Goal: Navigation & Orientation: Find specific page/section

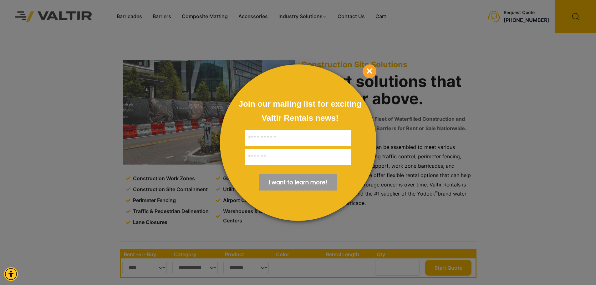
click at [375, 65] on p "×" at bounding box center [370, 71] width 14 height 14
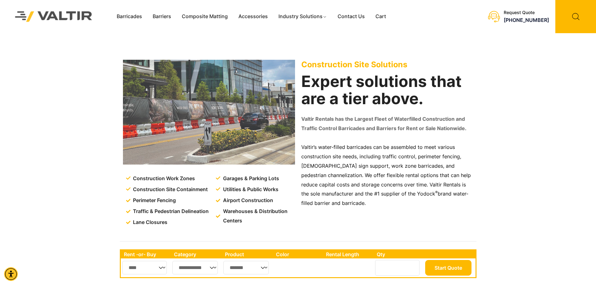
click at [156, 109] on img at bounding box center [209, 112] width 172 height 105
click at [158, 112] on img at bounding box center [209, 112] width 172 height 105
click at [207, 114] on img at bounding box center [209, 112] width 172 height 105
click at [211, 114] on img at bounding box center [209, 112] width 172 height 105
click at [155, 111] on img at bounding box center [209, 112] width 172 height 105
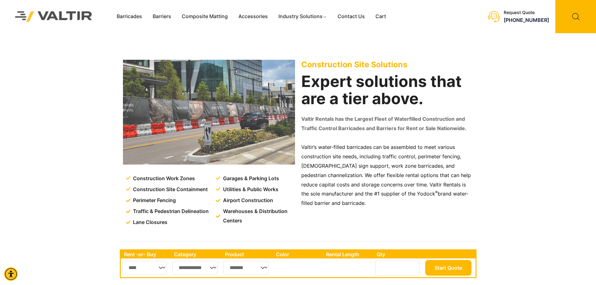
click at [155, 111] on img at bounding box center [209, 112] width 172 height 105
click at [211, 17] on link "Composite Matting" at bounding box center [204, 16] width 57 height 9
click at [158, 18] on link "Barriers" at bounding box center [161, 16] width 29 height 9
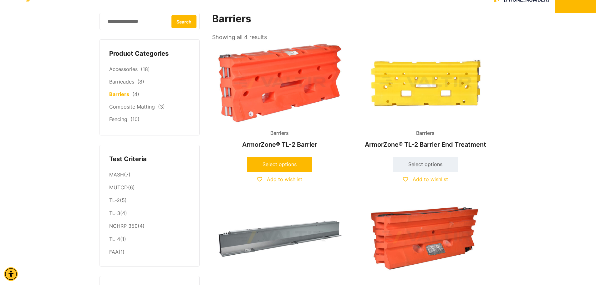
scroll to position [31, 0]
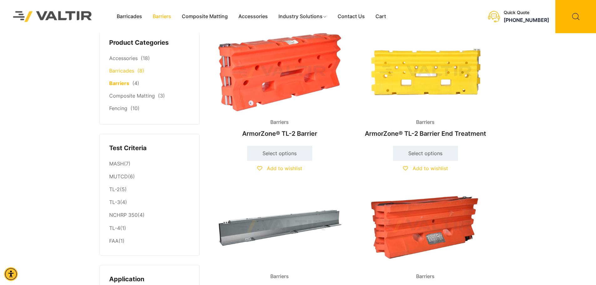
click at [137, 71] on li "Barricades (8)" at bounding box center [149, 71] width 81 height 13
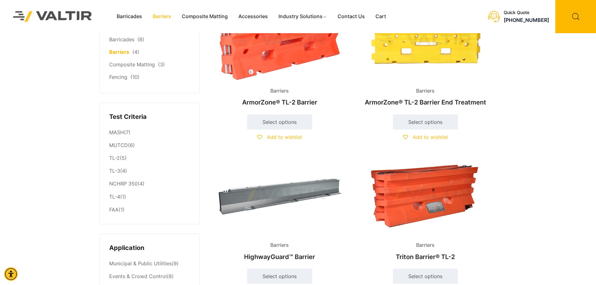
scroll to position [0, 0]
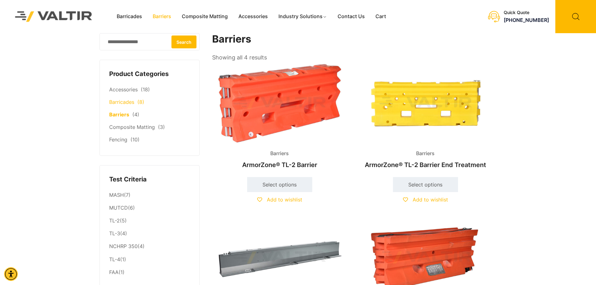
click at [125, 102] on link "Barricades" at bounding box center [121, 102] width 25 height 6
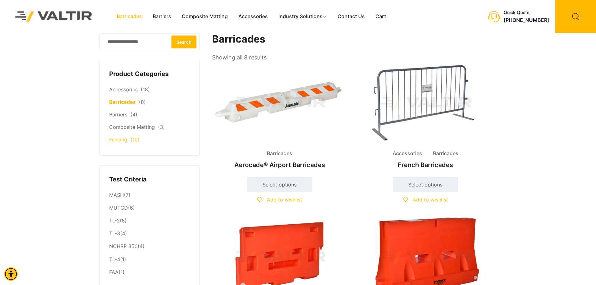
click at [140, 141] on li "Fencing (10)" at bounding box center [149, 140] width 81 height 13
click at [130, 143] on li "Fencing (10)" at bounding box center [149, 140] width 81 height 13
click at [118, 141] on link "Fencing" at bounding box center [118, 139] width 18 height 6
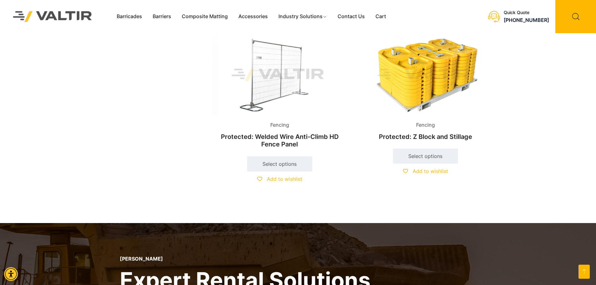
scroll to position [688, 0]
